Goal: Find contact information: Find contact information

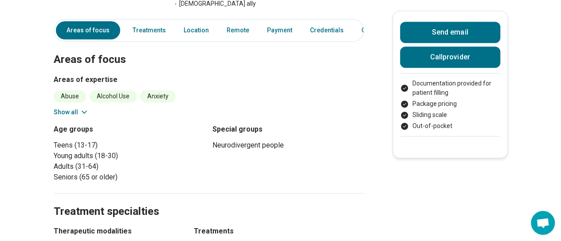
scroll to position [227, 0]
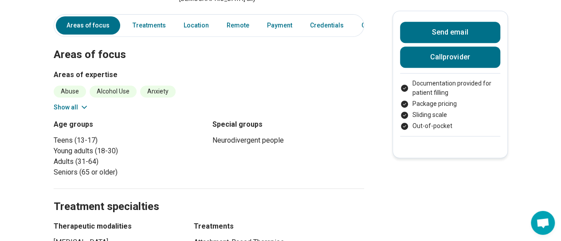
click at [87, 103] on icon at bounding box center [84, 107] width 9 height 9
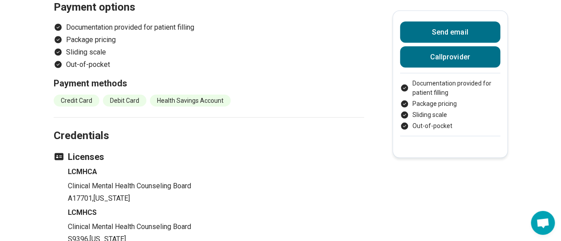
scroll to position [931, 0]
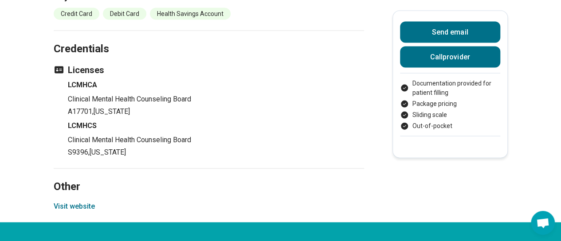
click at [84, 201] on button "Visit website" at bounding box center [74, 206] width 41 height 11
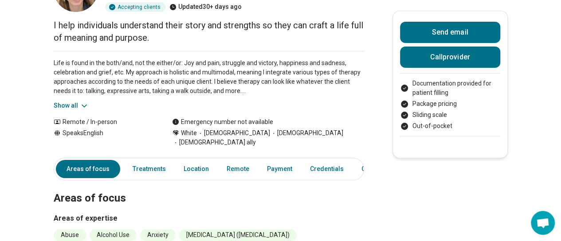
scroll to position [0, 0]
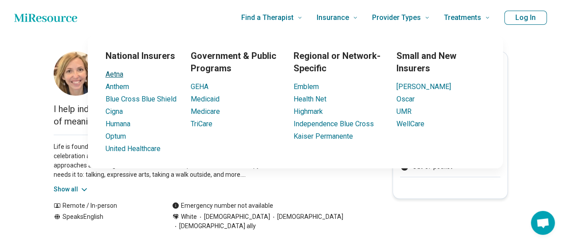
click at [119, 73] on link "Aetna" at bounding box center [114, 74] width 18 height 8
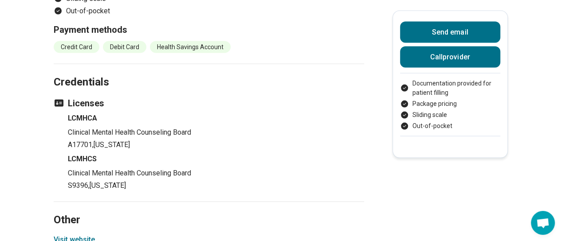
scroll to position [868, 0]
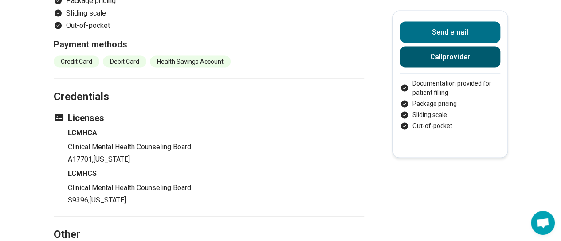
click at [450, 57] on button "Call provider" at bounding box center [450, 57] width 100 height 21
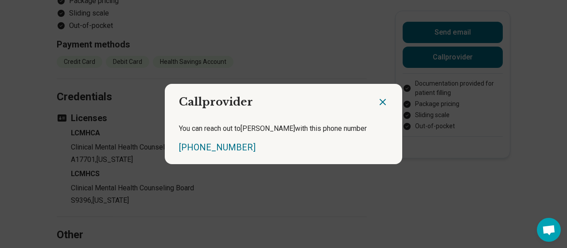
click at [380, 101] on icon "Close dialog" at bounding box center [382, 101] width 5 height 5
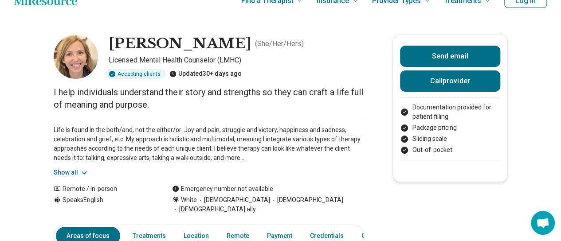
scroll to position [0, 0]
